Goal: Task Accomplishment & Management: Complete application form

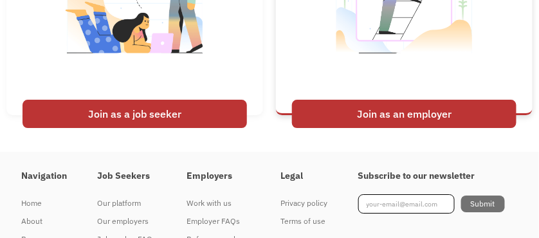
scroll to position [2702, 0]
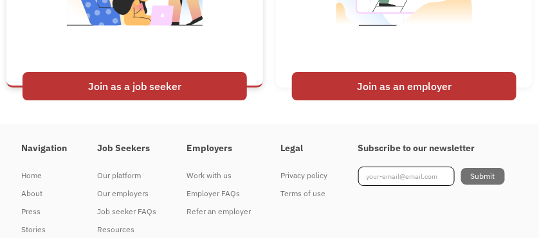
click at [118, 100] on div "Join as a job seeker" at bounding box center [135, 86] width 224 height 28
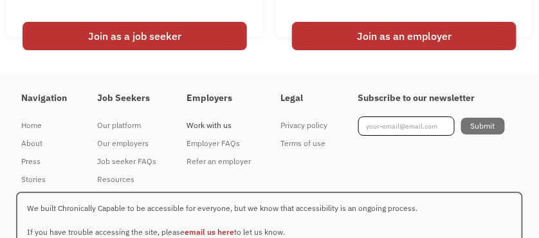
scroll to position [2766, 0]
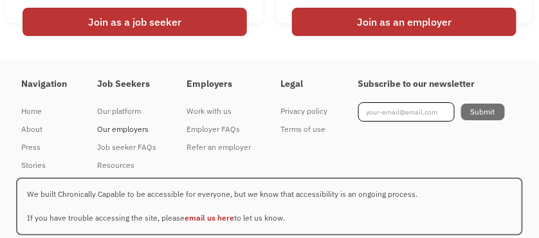
click at [110, 137] on div "Our employers" at bounding box center [126, 129] width 59 height 15
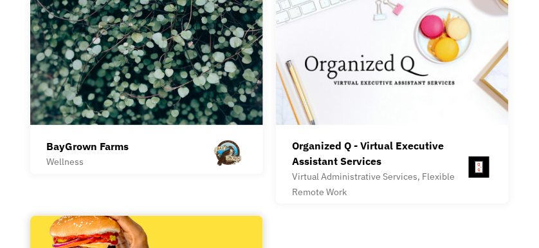
scroll to position [4777, 0]
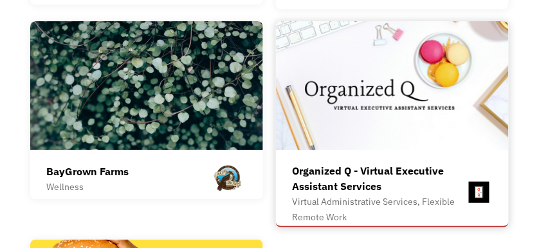
click at [352, 163] on div "Organized Q - Virtual Executive Assistant Services" at bounding box center [379, 178] width 174 height 31
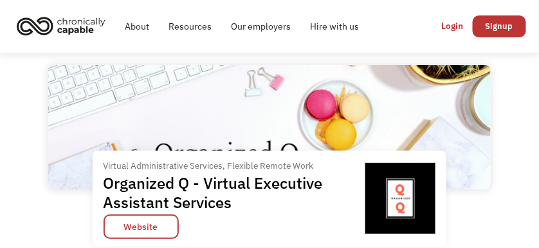
click at [71, 31] on img "home" at bounding box center [61, 26] width 96 height 28
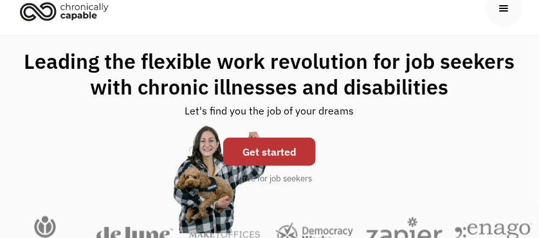
scroll to position [64, 0]
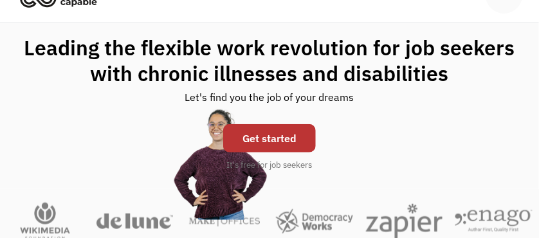
click at [259, 138] on link "Get started" at bounding box center [269, 138] width 93 height 28
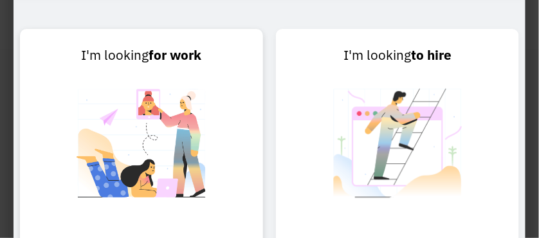
scroll to position [708, 0]
click at [161, 159] on img at bounding box center [142, 151] width 148 height 170
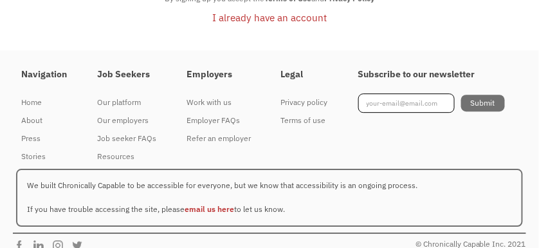
scroll to position [706, 0]
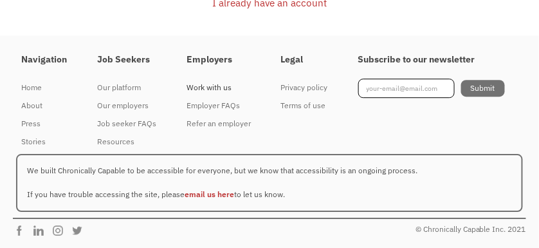
click at [205, 90] on div "Work with us" at bounding box center [219, 87] width 64 height 15
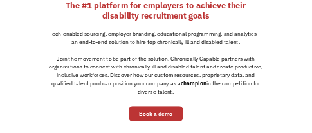
scroll to position [386, 0]
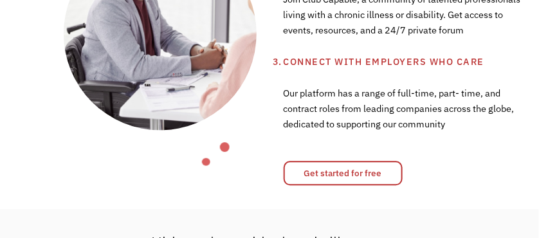
scroll to position [515, 0]
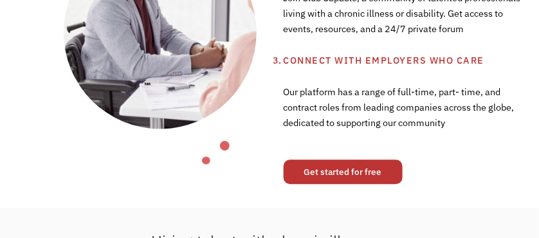
click at [302, 132] on link "Get started for free" at bounding box center [343, 172] width 119 height 24
